Goal: Task Accomplishment & Management: Complete application form

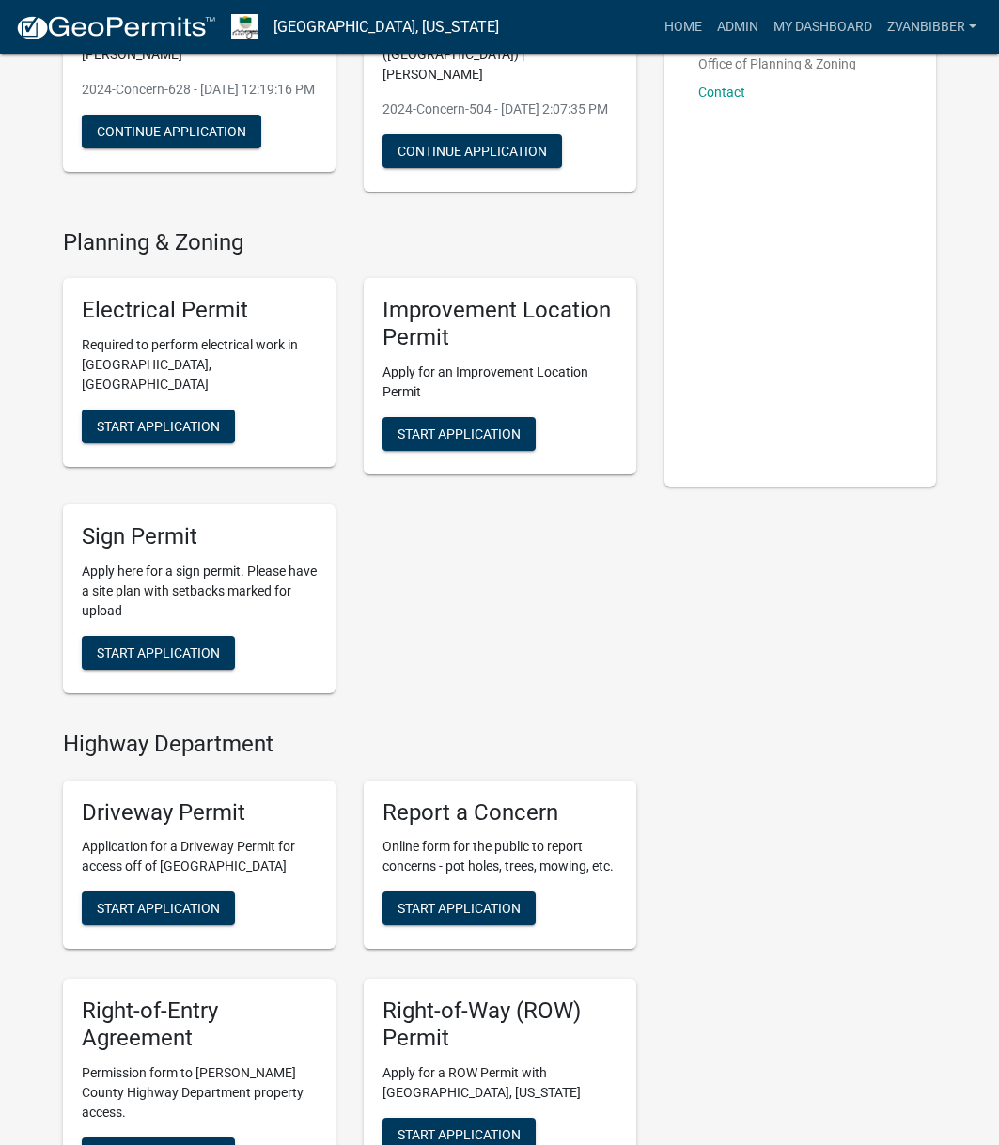
scroll to position [470, 0]
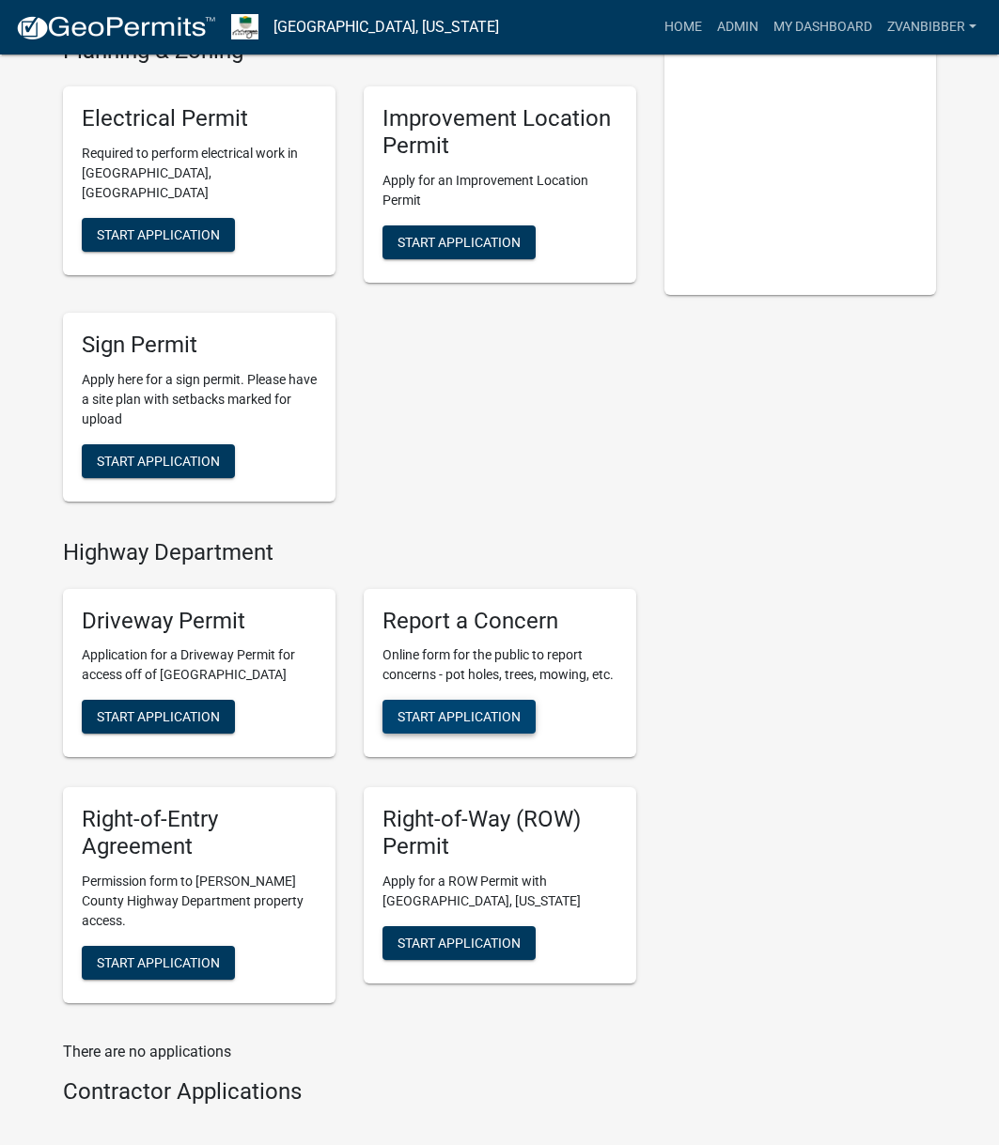
click at [490, 709] on span "Start Application" at bounding box center [458, 716] width 123 height 15
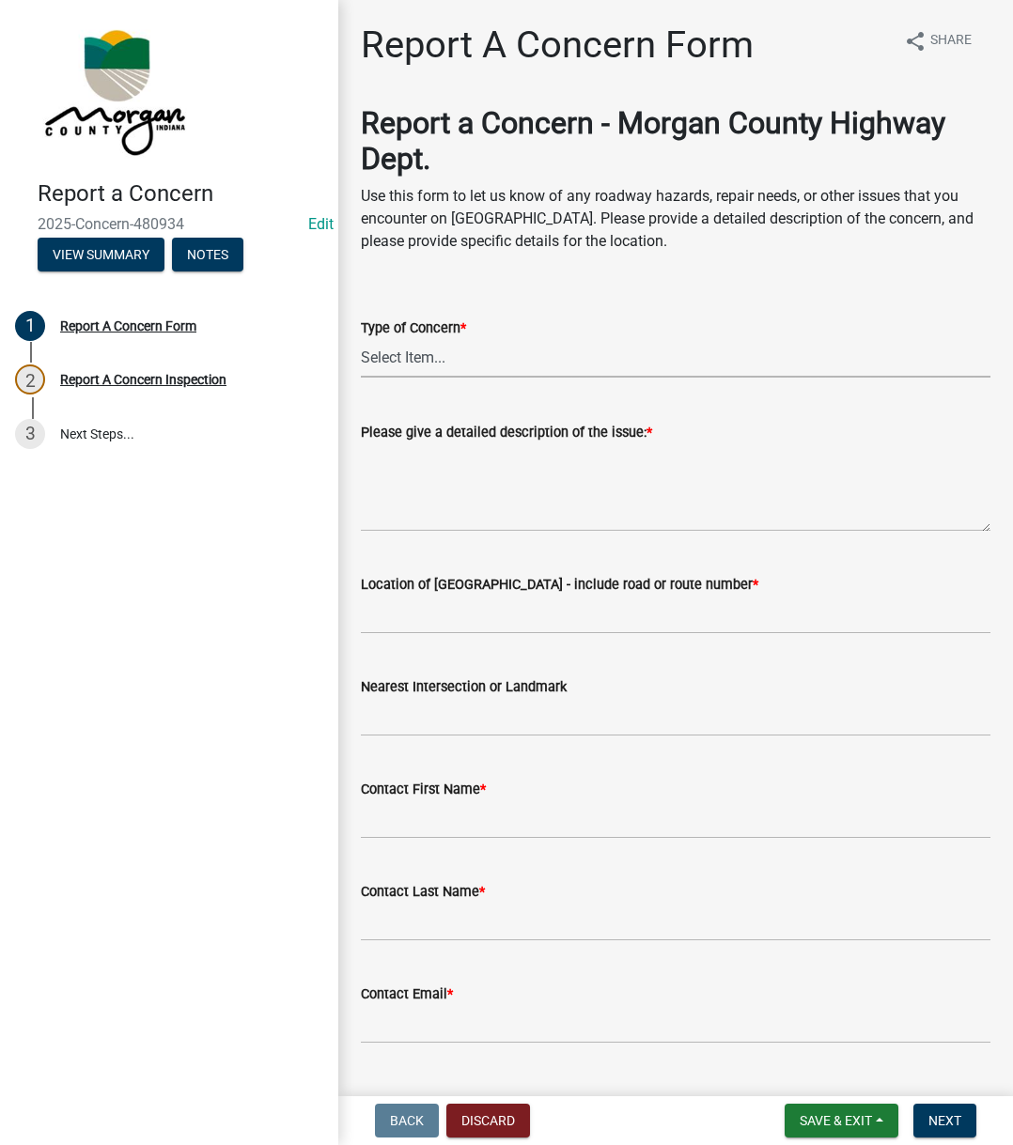
click at [565, 363] on select "Select Item... Pot Hole Patching Ditch Tree Sign Mowing Culvert Other" at bounding box center [675, 358] width 629 height 39
click at [361, 339] on select "Select Item... Pot Hole Patching Ditch Tree Sign Mowing Culvert Other" at bounding box center [675, 358] width 629 height 39
select select "05549d27-706b-4fc5-87d5-786b3b3055f9"
click at [456, 472] on textarea "Please give a detailed description of the issue: *" at bounding box center [675, 487] width 629 height 88
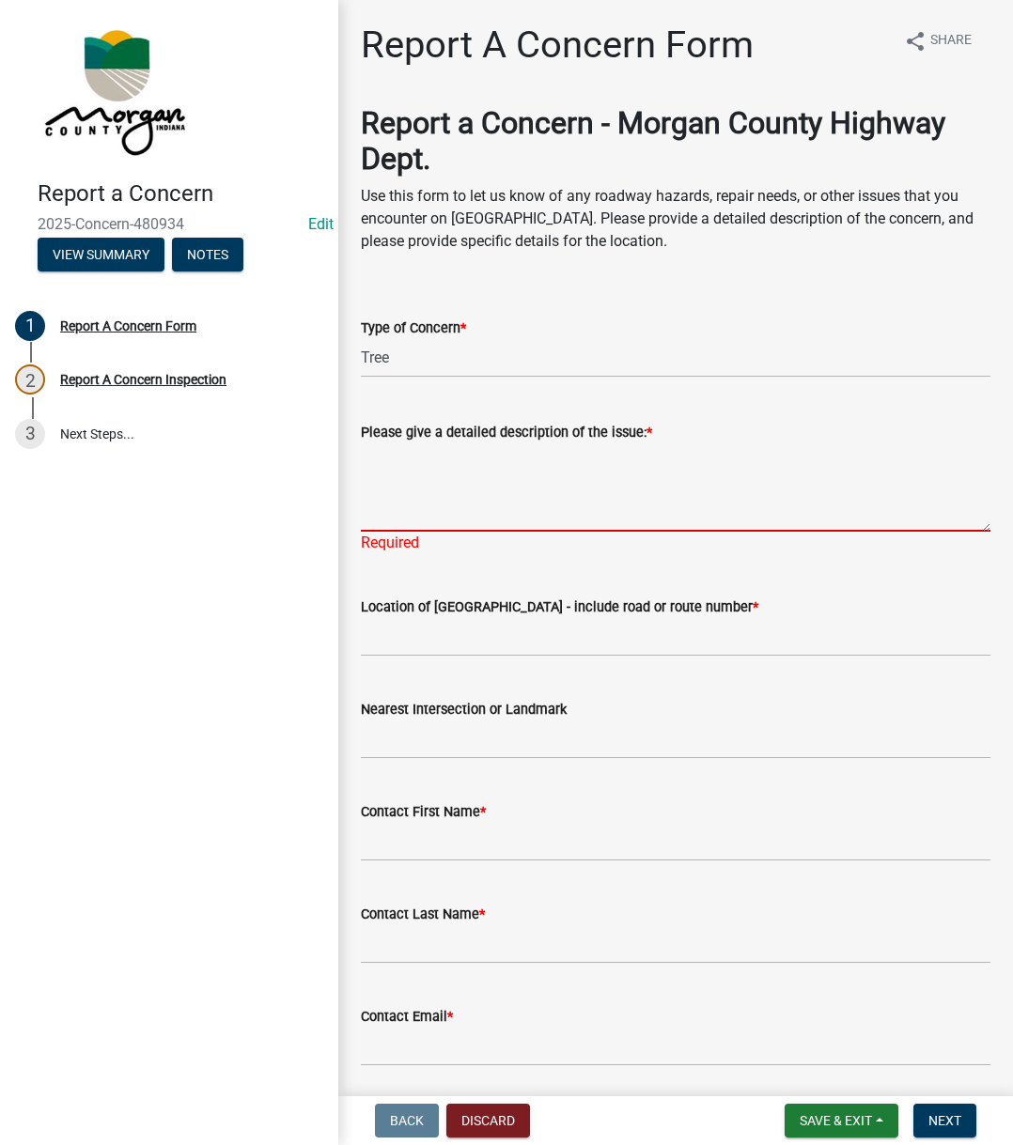
click at [580, 461] on textarea "Please give a detailed description of the issue: *" at bounding box center [675, 487] width 629 height 88
paste textarea "Called and left a message on [PERSON_NAME] phone about a low limb at [STREET_AD…"
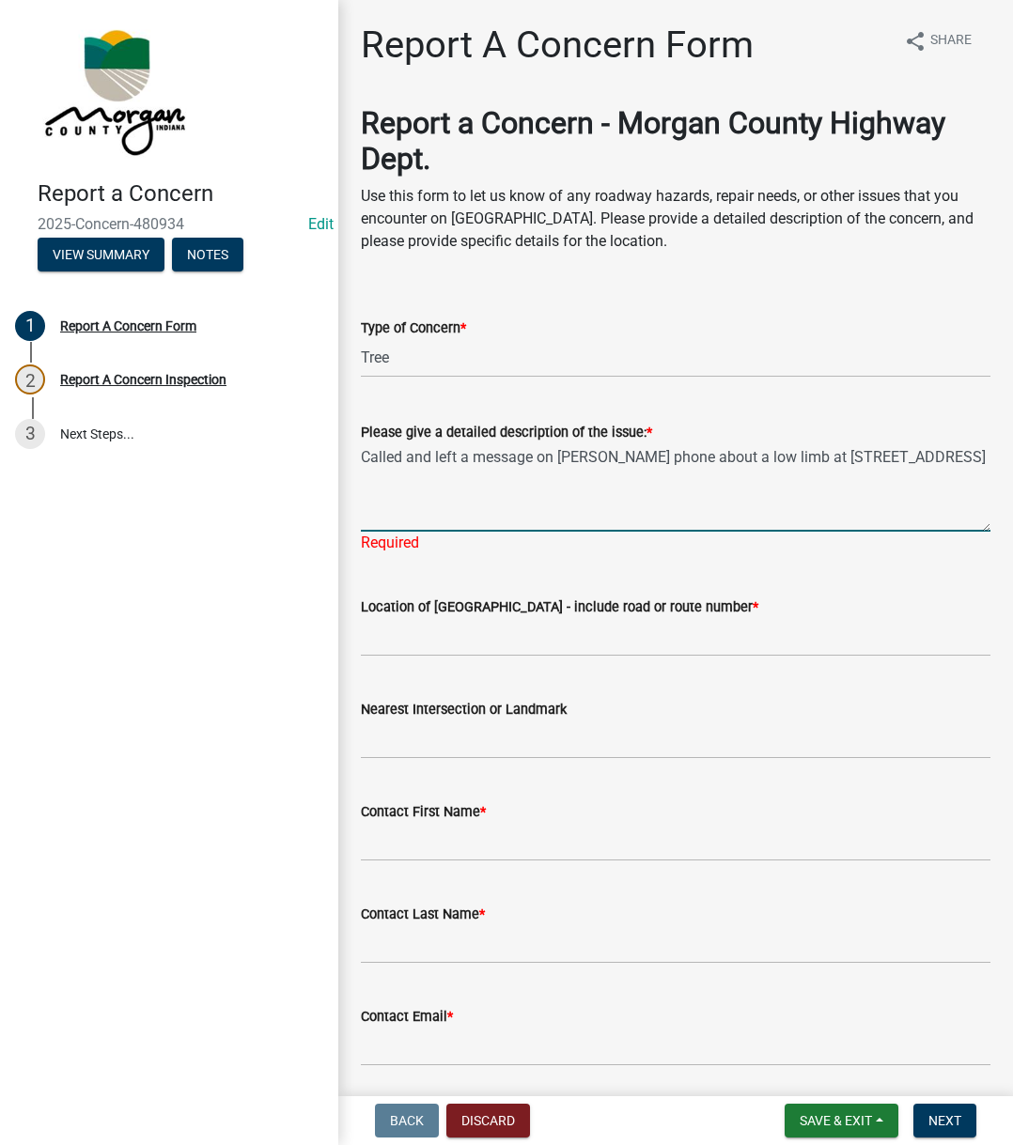
type textarea "Called and left a message on [PERSON_NAME] phone about a low limb at [STREET_AD…"
click at [487, 627] on input "Location of [GEOGRAPHIC_DATA] - include road or route number *" at bounding box center [675, 637] width 629 height 39
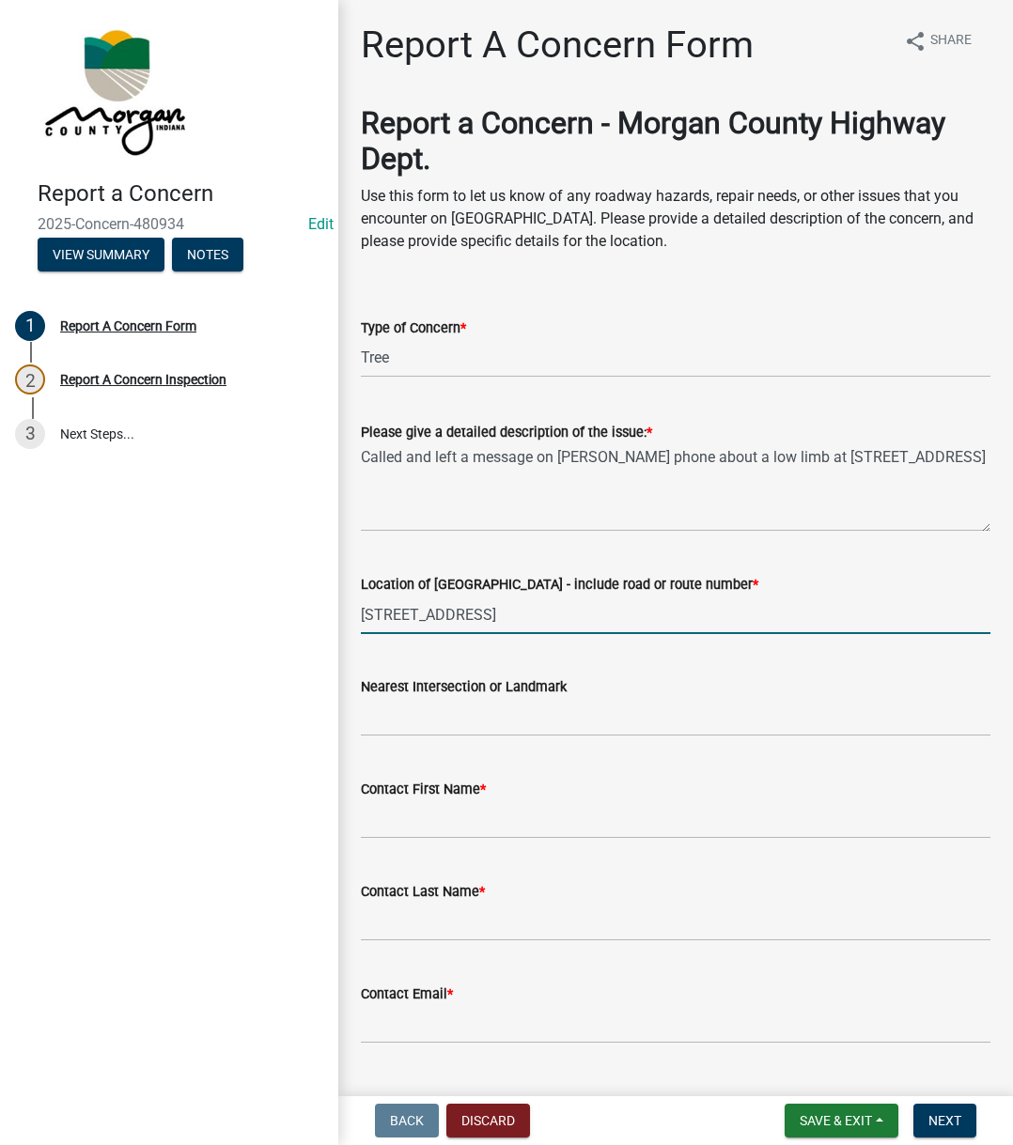
type input "[STREET_ADDRESS]"
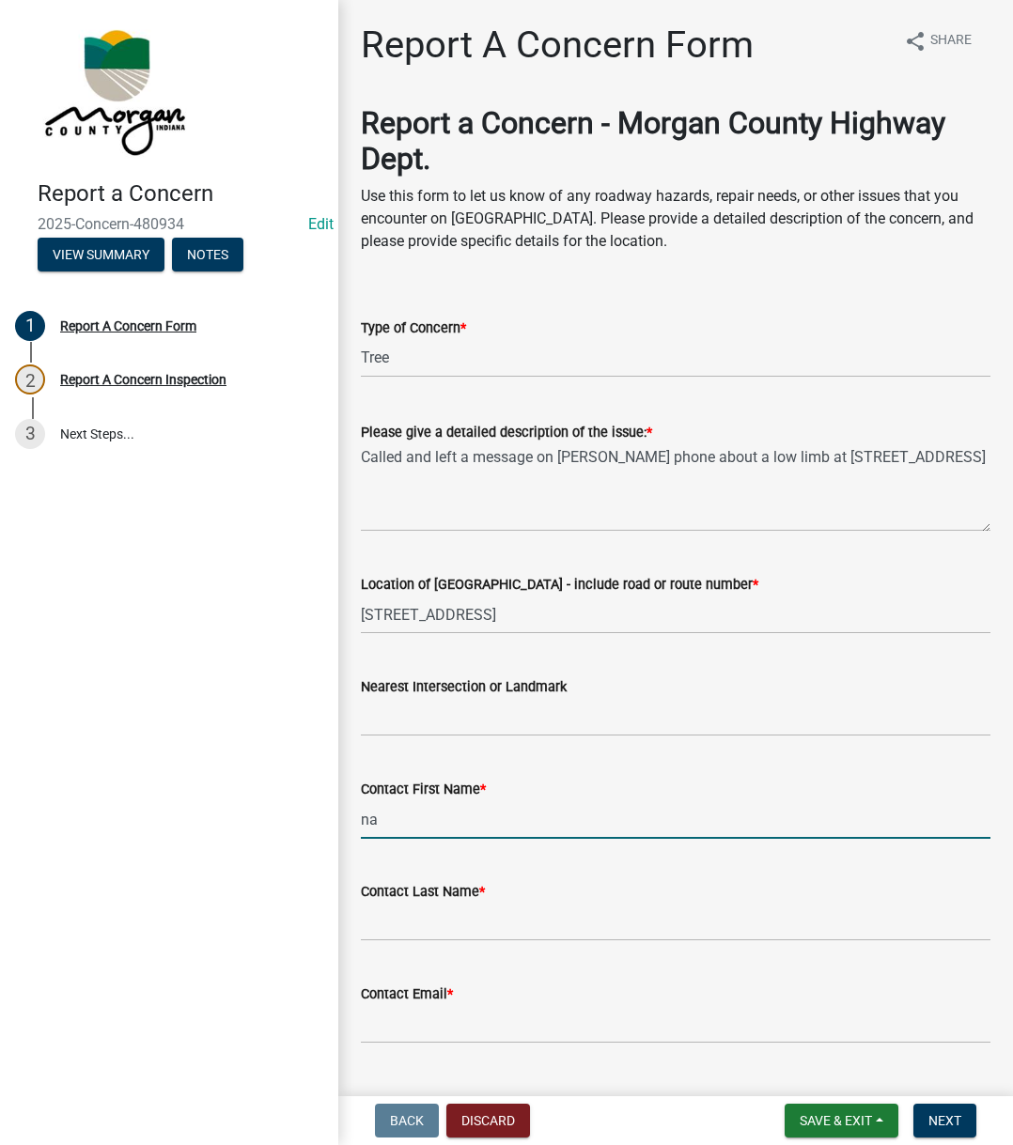
type input "na"
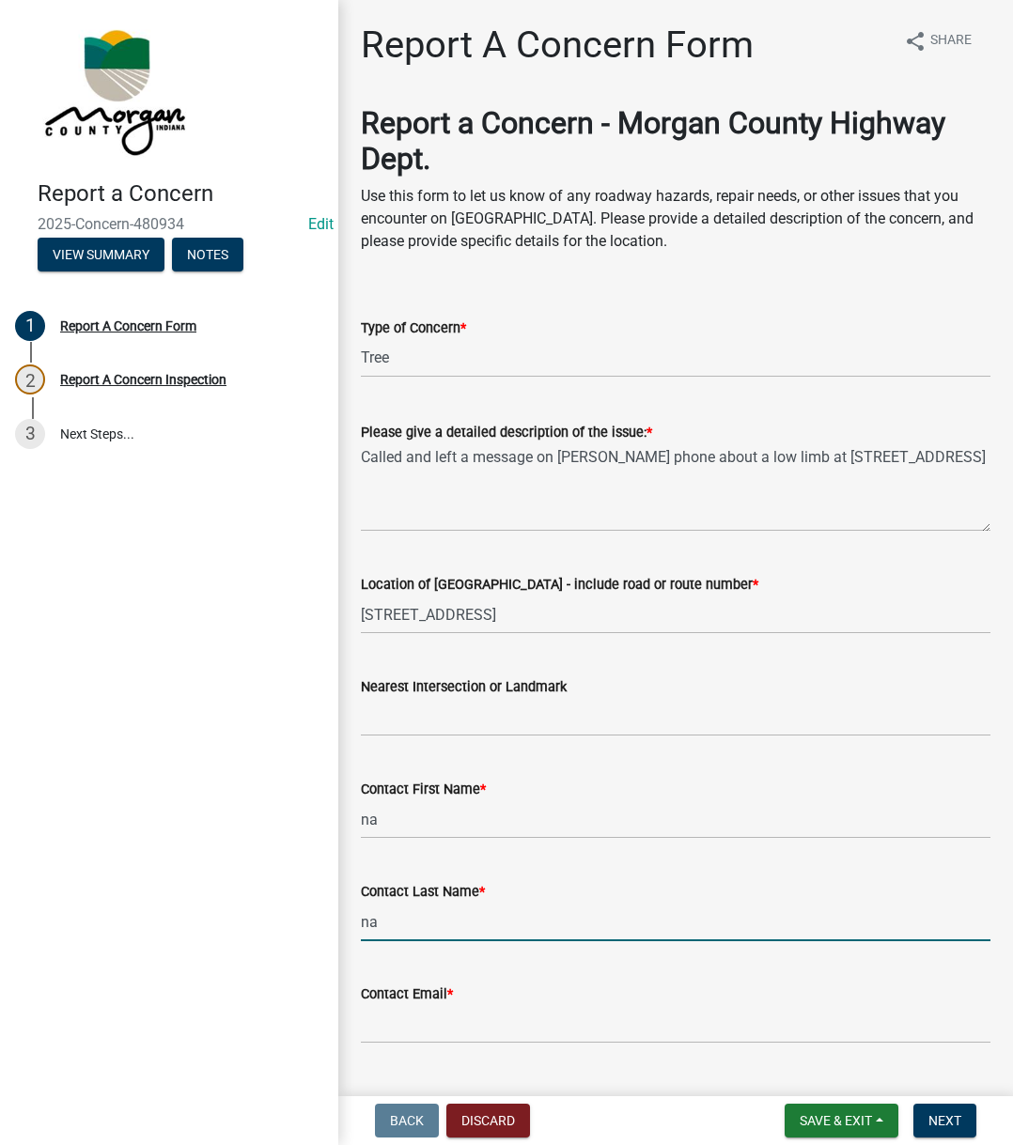
type input "na"
type input "[EMAIL_ADDRESS][DOMAIN_NAME]"
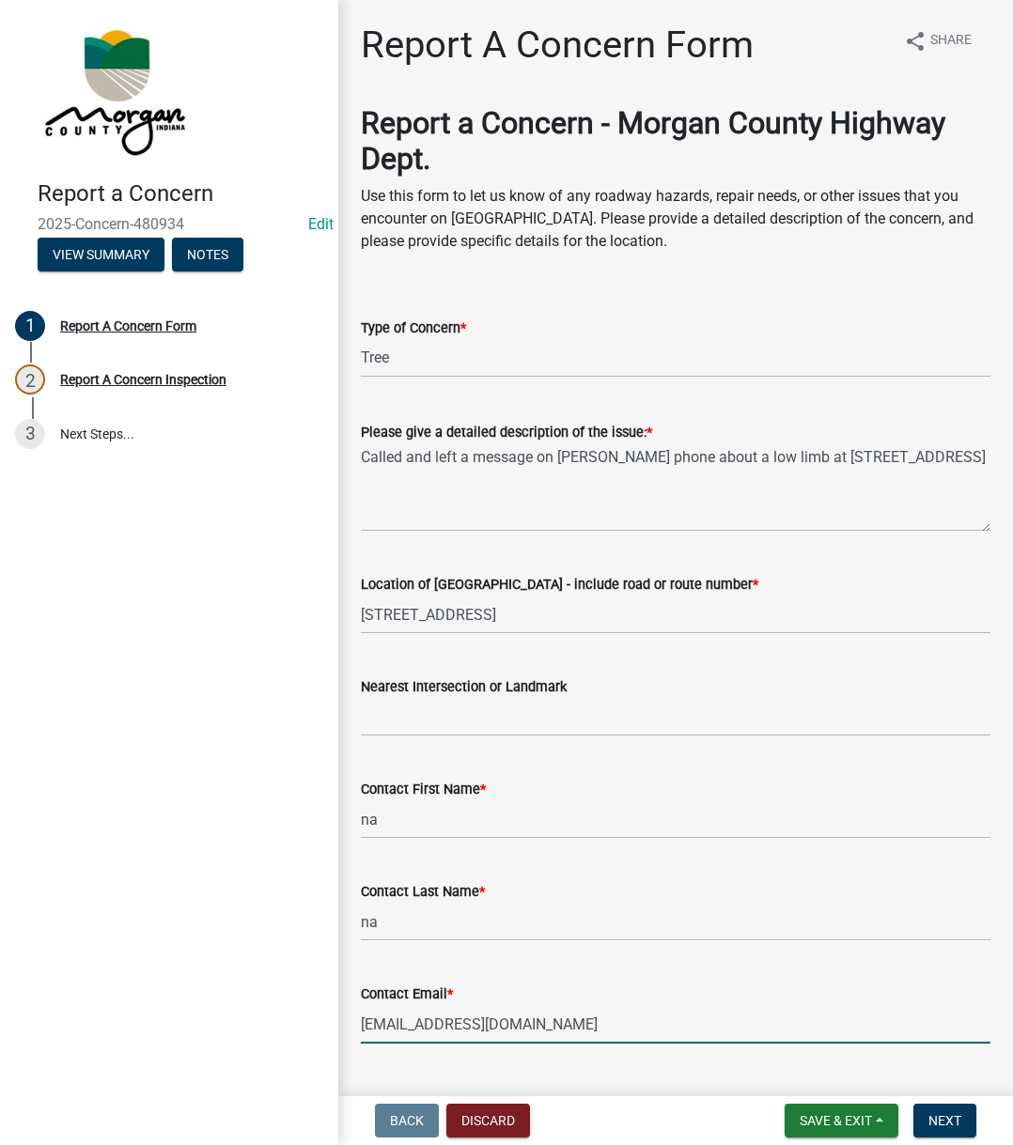
scroll to position [321, 0]
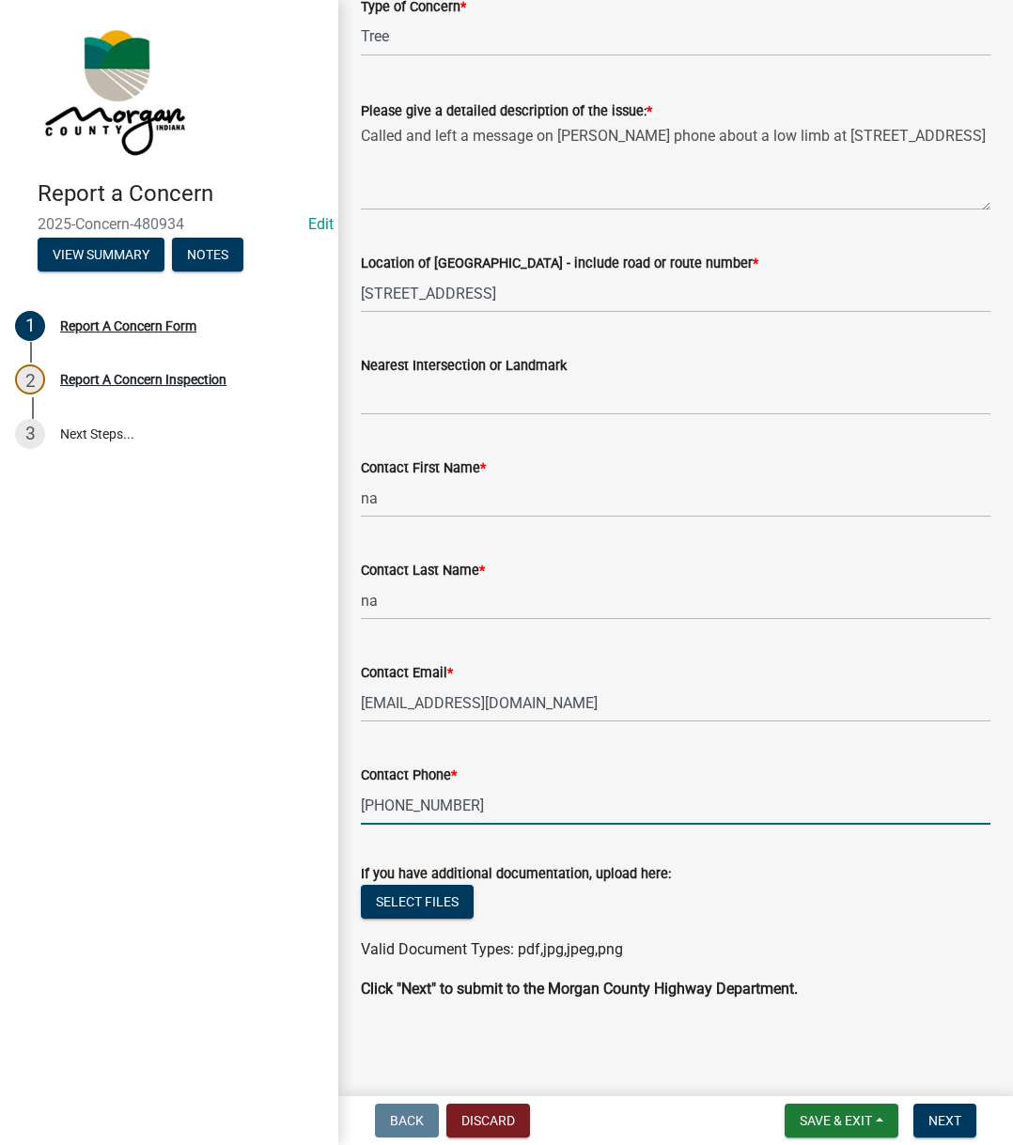
type input "[PHONE_NUMBER]"
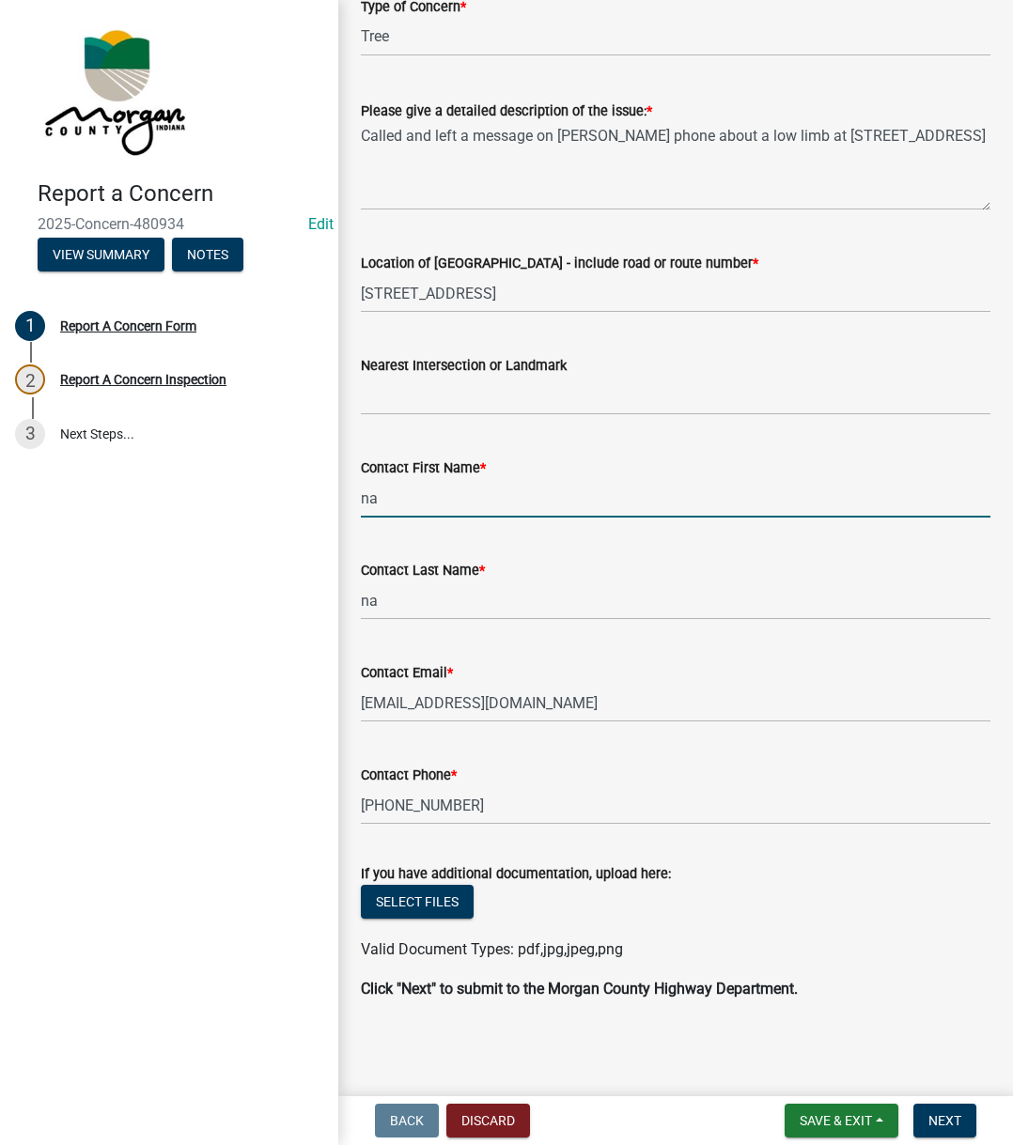
click at [367, 492] on input "na" at bounding box center [675, 498] width 629 height 39
type input "n/a"
click at [367, 604] on input "na" at bounding box center [675, 600] width 629 height 39
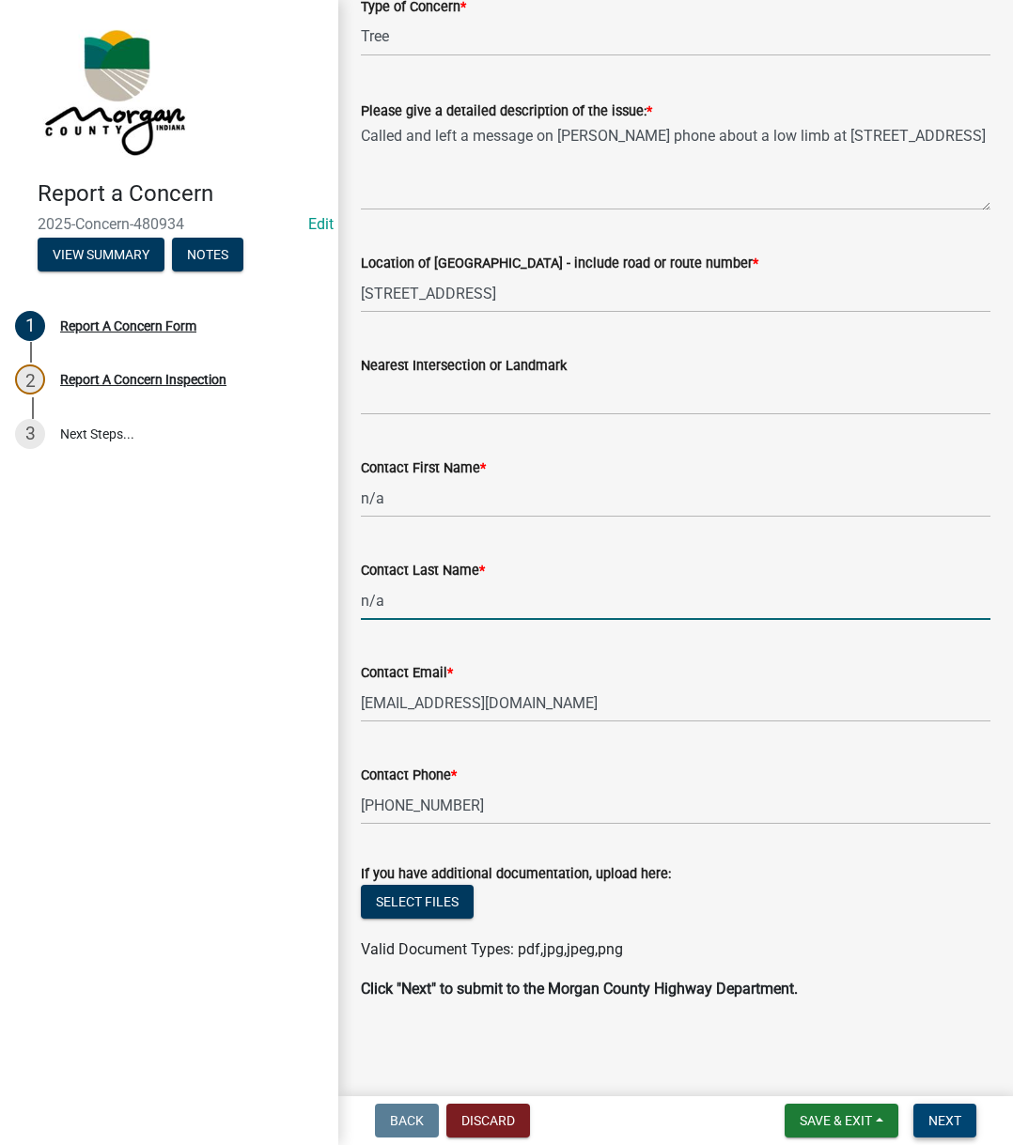
type input "n/a"
click at [937, 1113] on span "Next" at bounding box center [944, 1120] width 33 height 15
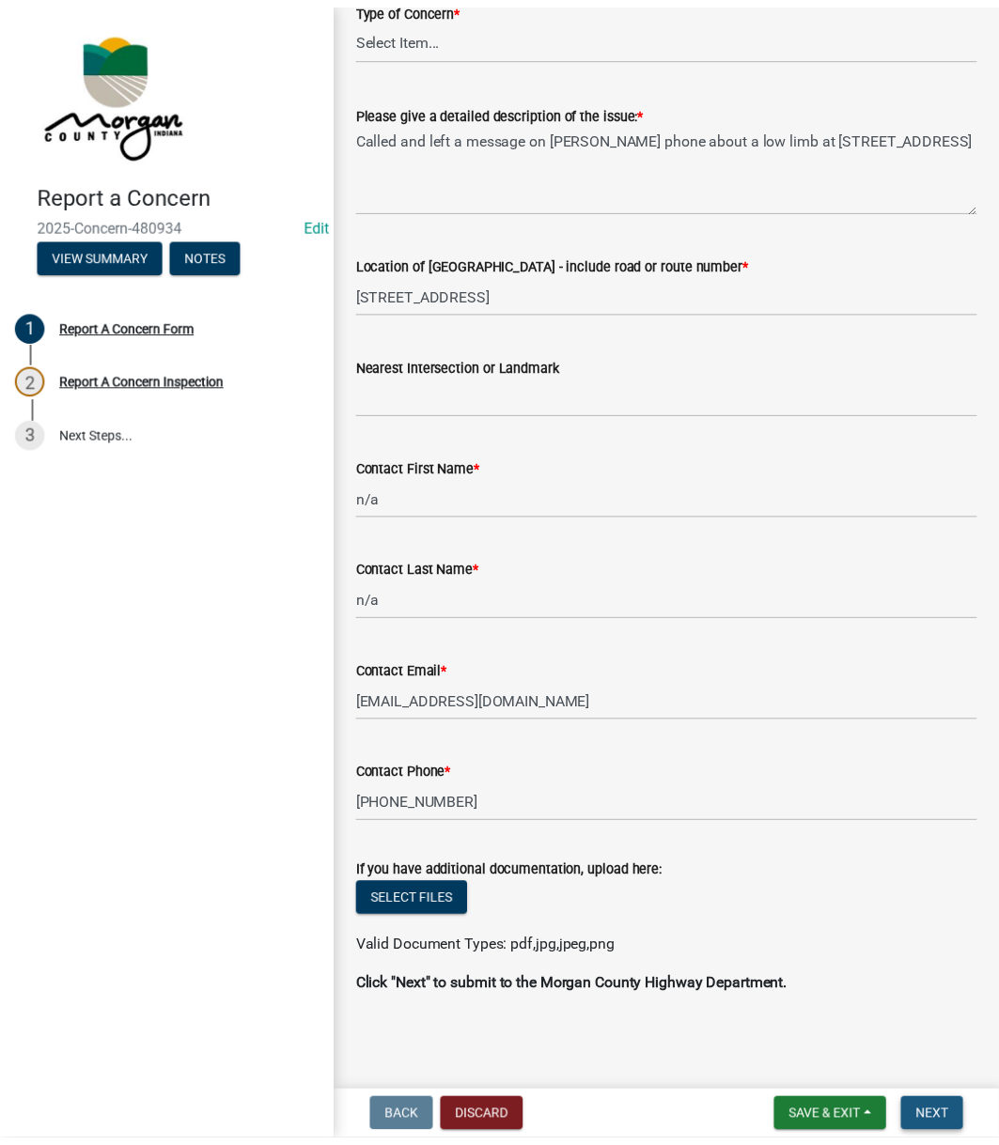
scroll to position [0, 0]
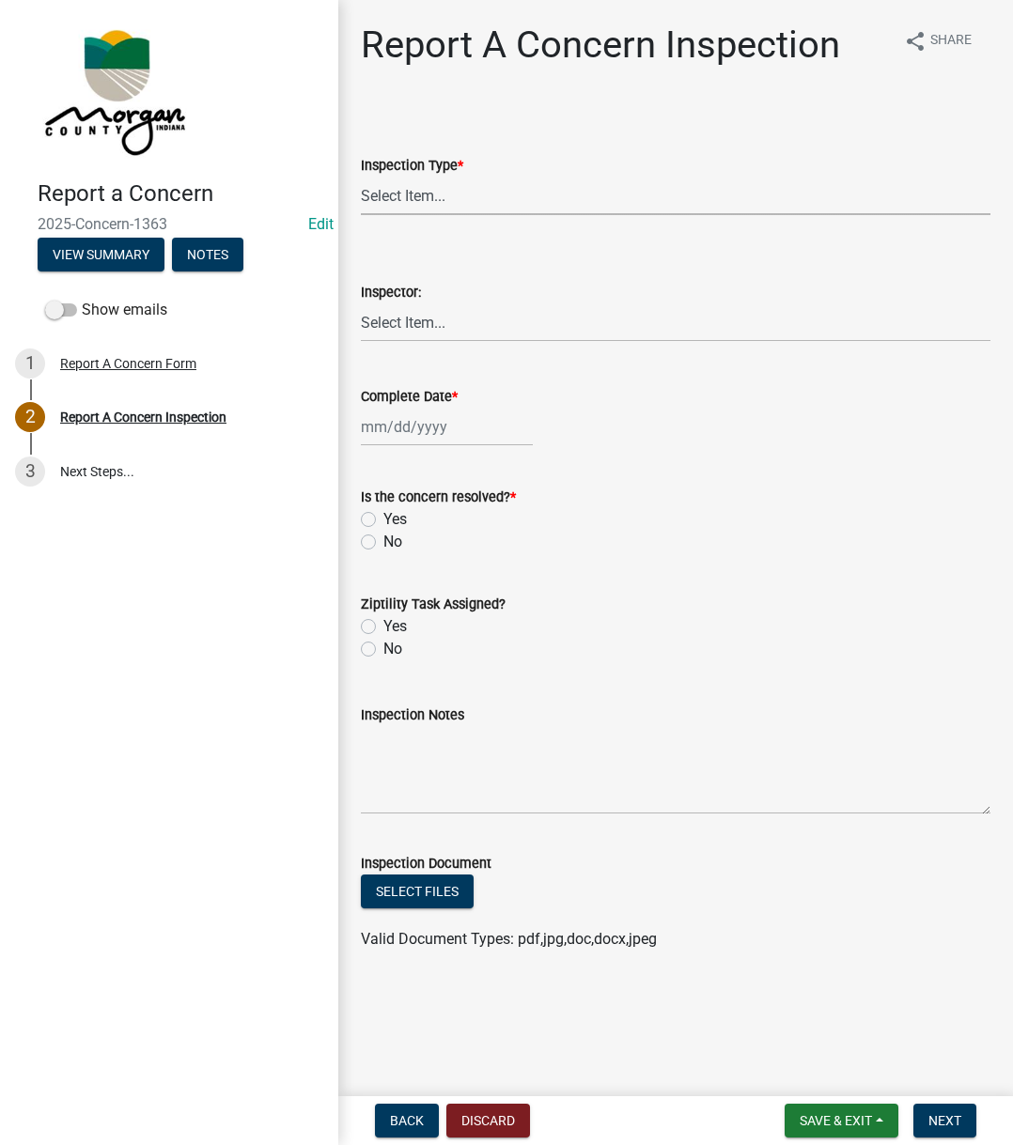
click at [425, 178] on select "Select Item... Pot Hole Patching Ditch Tree Sign Mowing Culvert Other" at bounding box center [675, 196] width 629 height 39
click at [361, 177] on select "Select Item... Pot Hole Patching Ditch Tree Sign Mowing Culvert Other" at bounding box center [675, 196] width 629 height 39
select select "05549d27-706b-4fc5-87d5-786b3b3055f9"
click at [387, 326] on select "Select Item... [PERSON_NAME] [PERSON_NAME] [PERSON_NAME] [PERSON_NAME] [PERSON_…" at bounding box center [675, 322] width 629 height 39
click at [361, 303] on select "Select Item... [PERSON_NAME] [PERSON_NAME] [PERSON_NAME] [PERSON_NAME] [PERSON_…" at bounding box center [675, 322] width 629 height 39
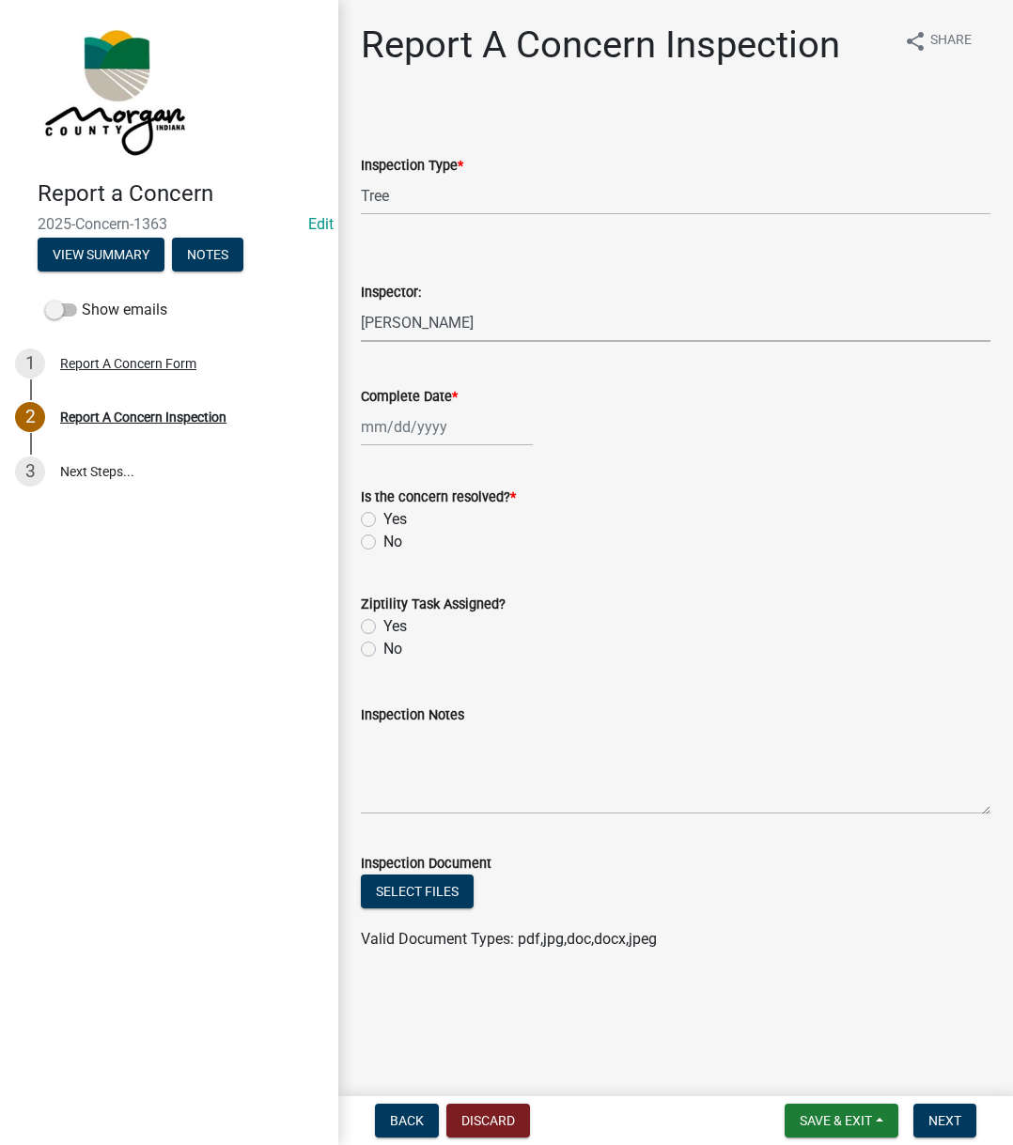
select select "742eb044-fc58-4034-b35e-1550e746fcda"
click at [403, 409] on div at bounding box center [447, 427] width 172 height 39
select select "9"
select select "2025"
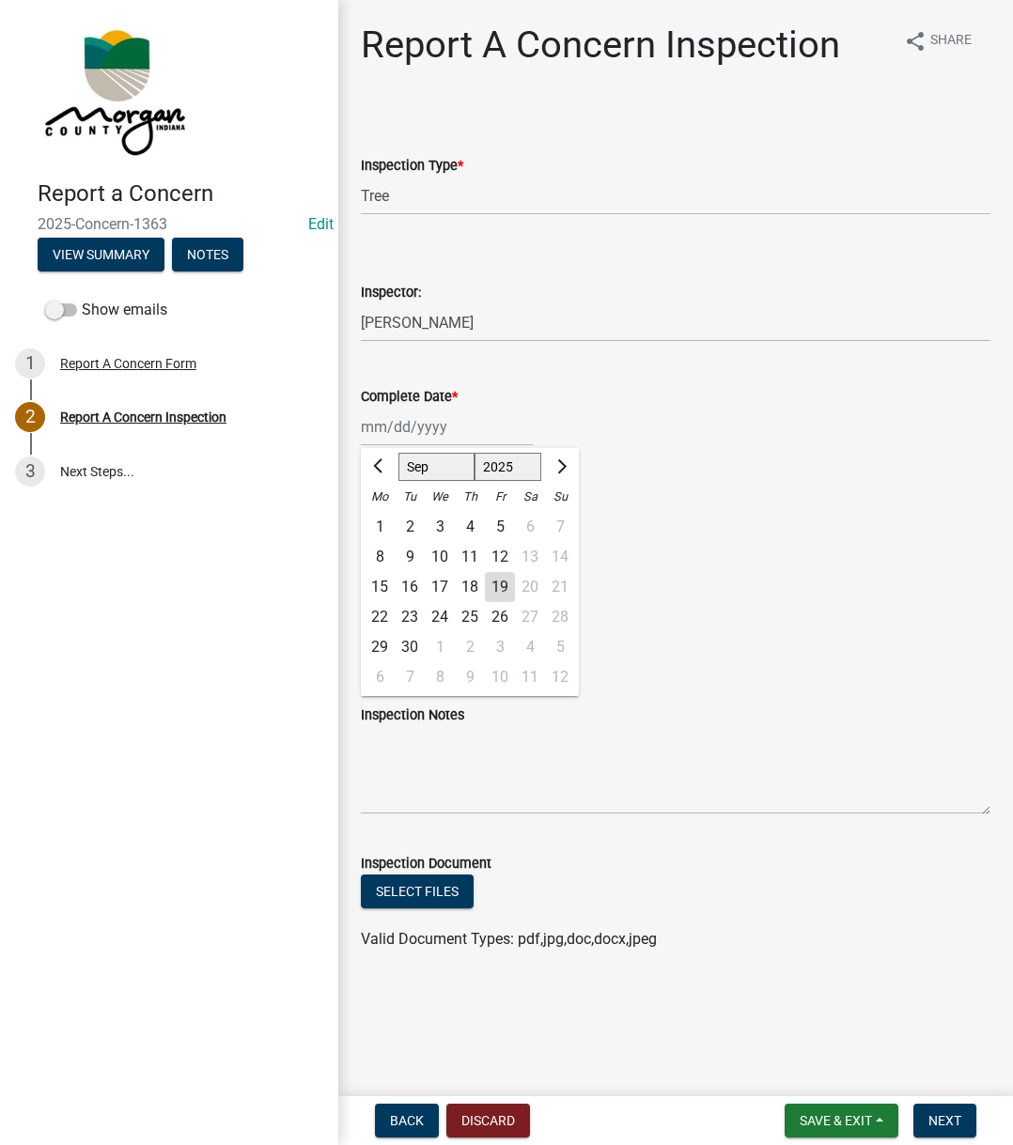
click at [500, 590] on div "19" at bounding box center [500, 587] width 30 height 30
type input "[DATE]"
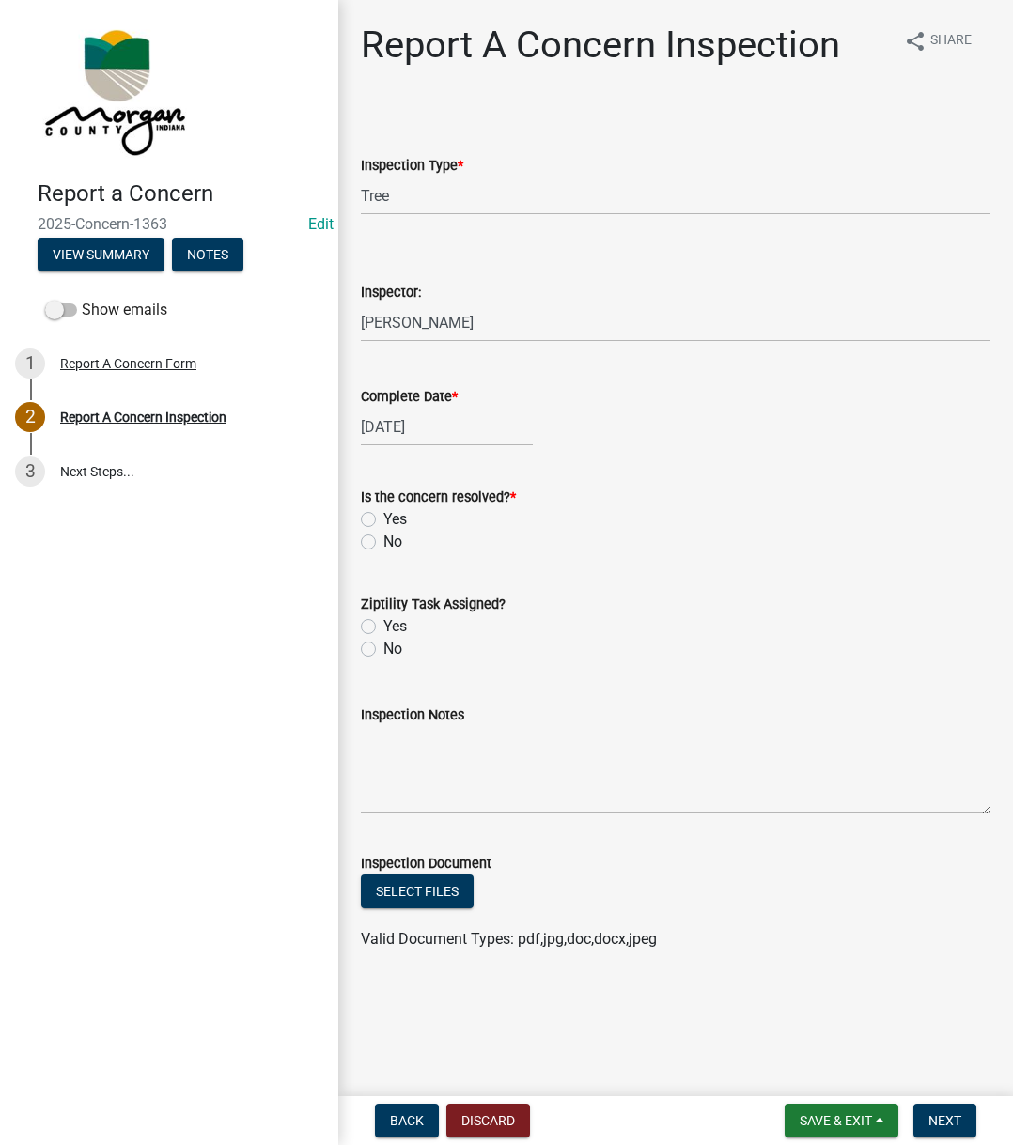
click at [383, 519] on label "Yes" at bounding box center [394, 519] width 23 height 23
click at [383, 519] on input "Yes" at bounding box center [389, 514] width 12 height 12
radio input "true"
click at [366, 634] on div "Yes" at bounding box center [675, 626] width 629 height 23
click at [357, 626] on div "Ziptility Task Assigned? Yes No" at bounding box center [676, 615] width 658 height 90
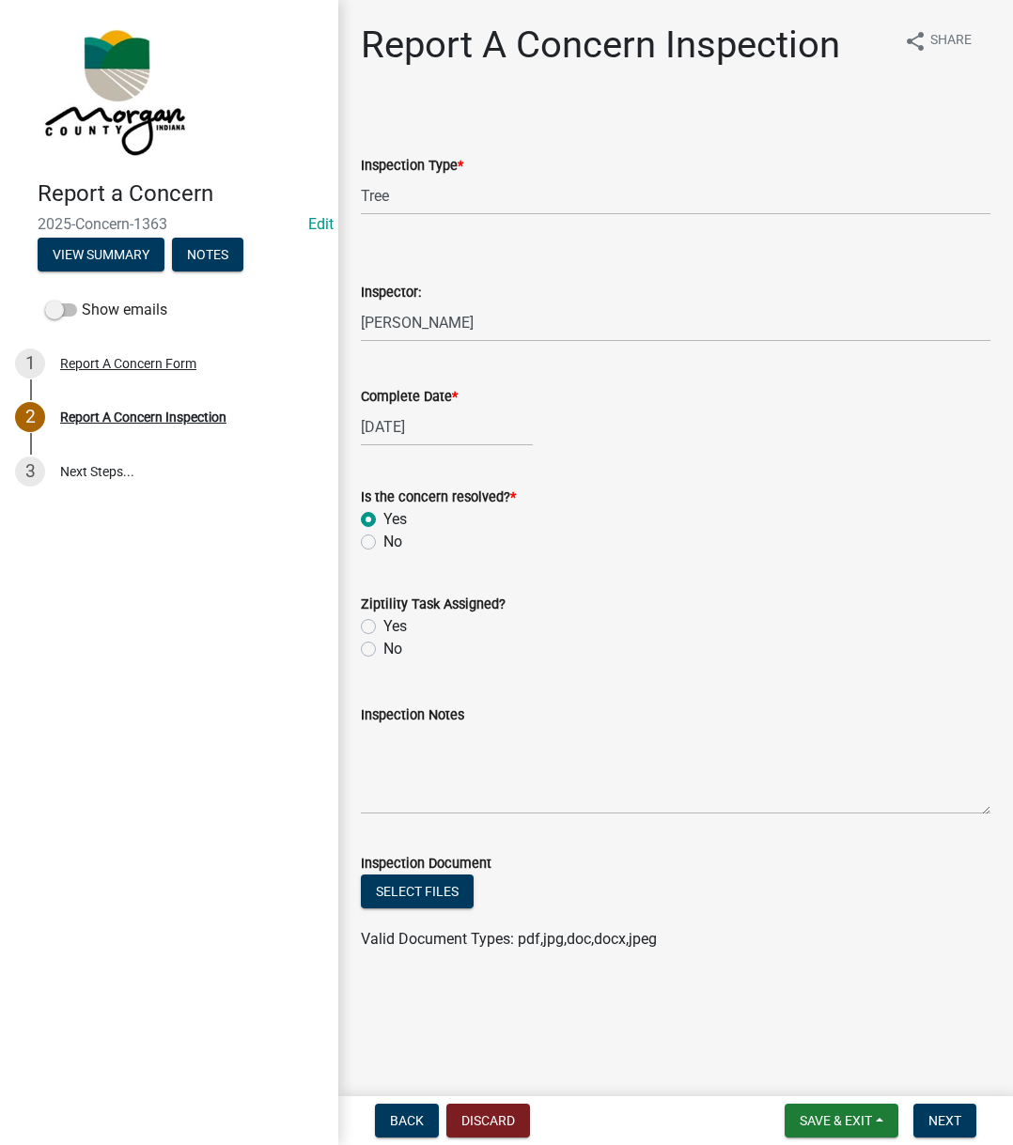
click at [383, 626] on label "Yes" at bounding box center [394, 626] width 23 height 23
click at [383, 626] on input "Yes" at bounding box center [389, 621] width 12 height 12
radio input "true"
click at [437, 748] on textarea "Inspection Notes" at bounding box center [675, 770] width 629 height 88
type textarea "Sent to D1"
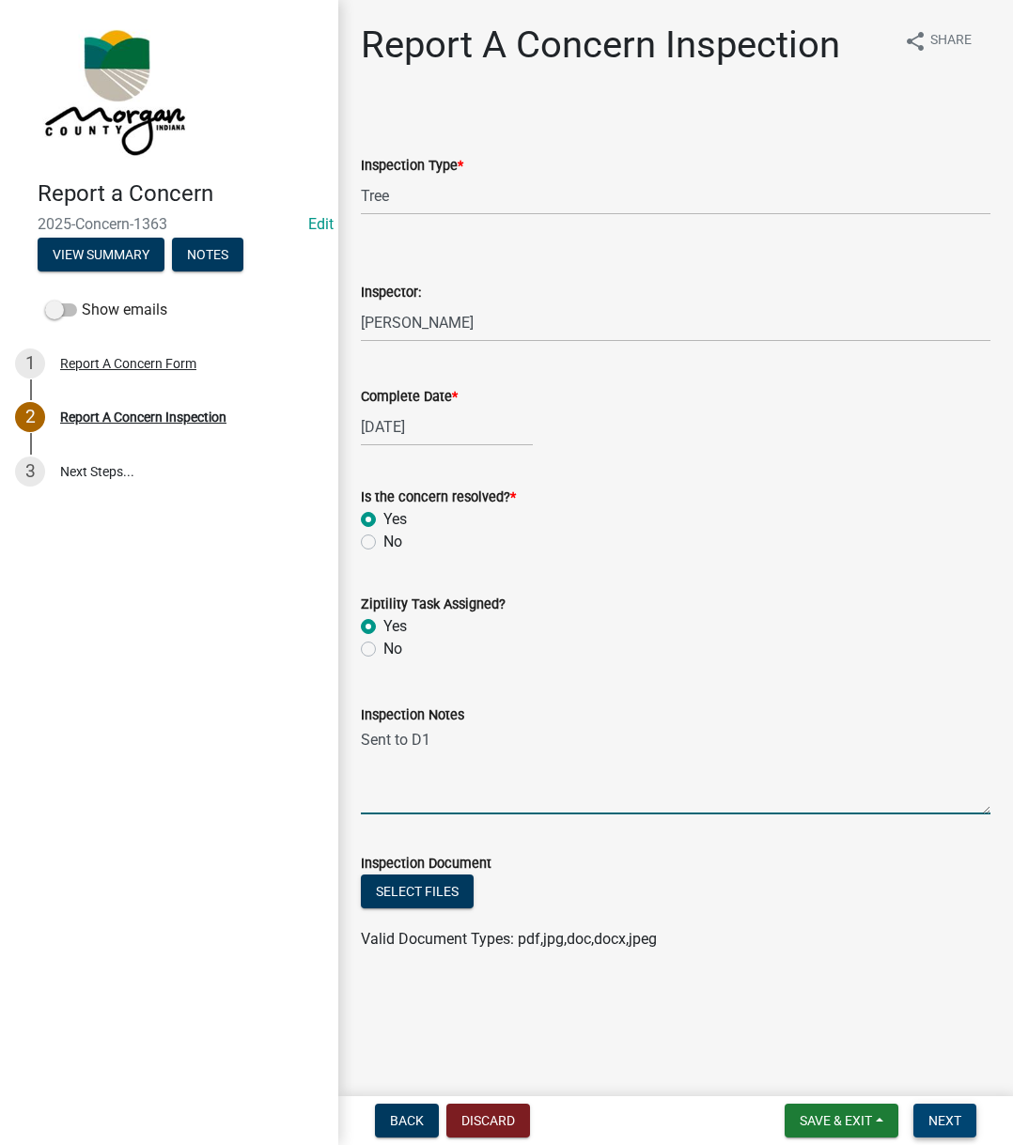
click at [938, 1115] on span "Next" at bounding box center [944, 1120] width 33 height 15
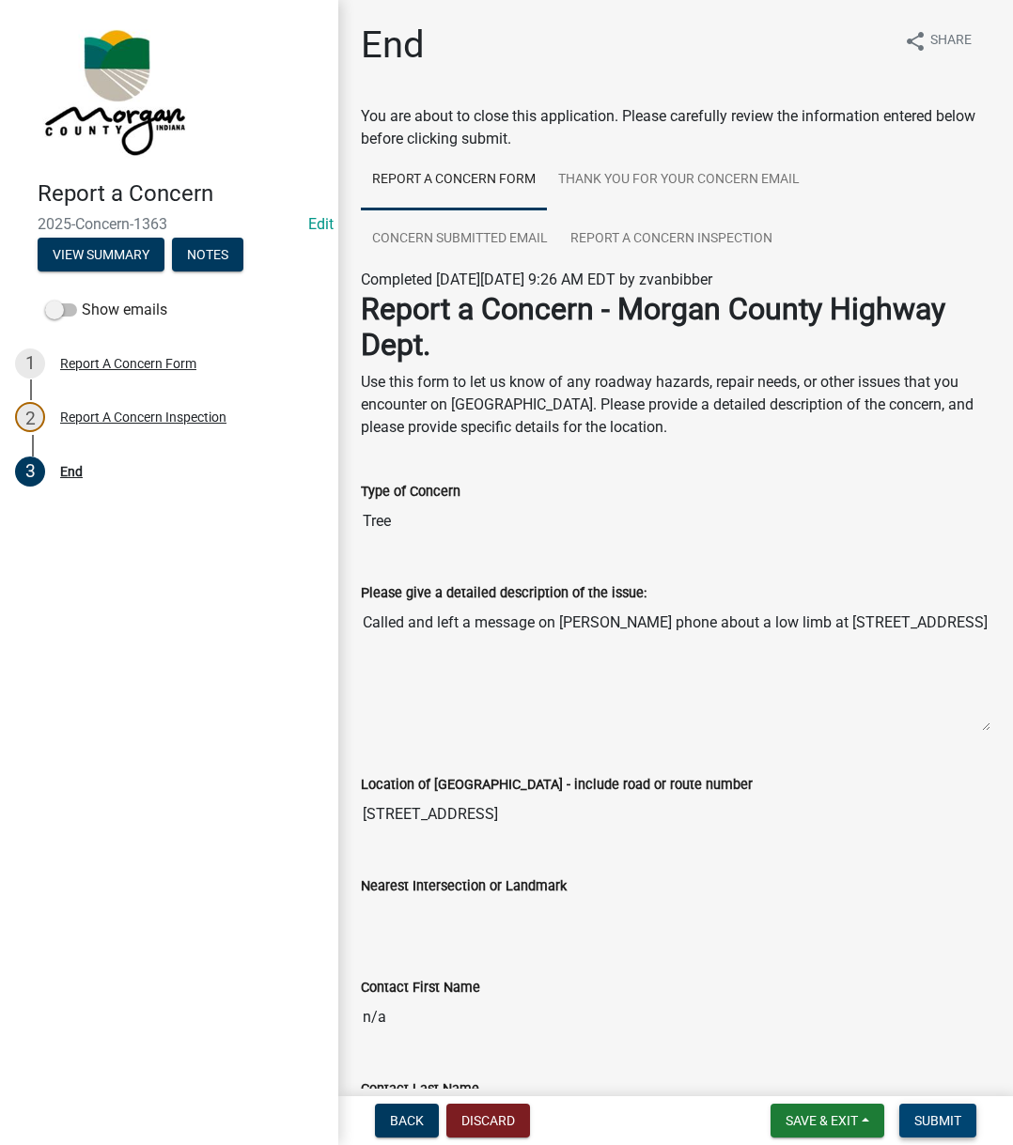
click at [938, 1115] on span "Submit" at bounding box center [937, 1120] width 47 height 15
